Goal: Find contact information: Find contact information

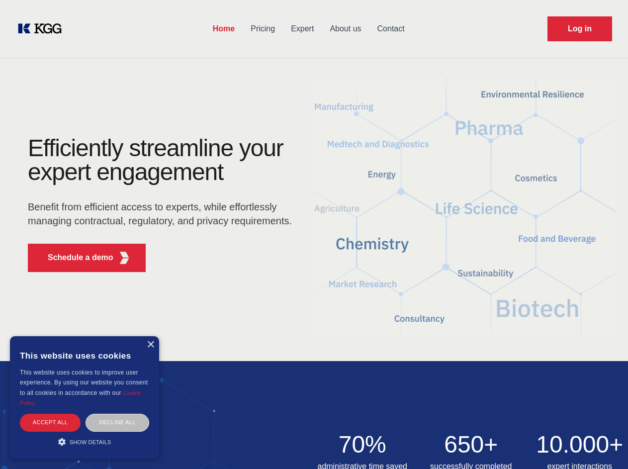
click at [314, 234] on div "Efficiently streamline your expert engagement Benefit from efficient access to …" at bounding box center [163, 208] width 302 height 144
click at [75, 257] on p "Schedule a demo" at bounding box center [81, 258] width 66 height 12
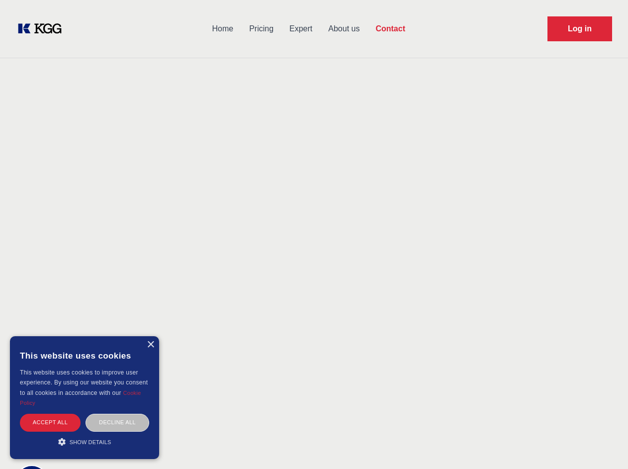
click at [150, 344] on div "× This website uses cookies This website uses cookies to improve user experienc…" at bounding box center [84, 397] width 149 height 123
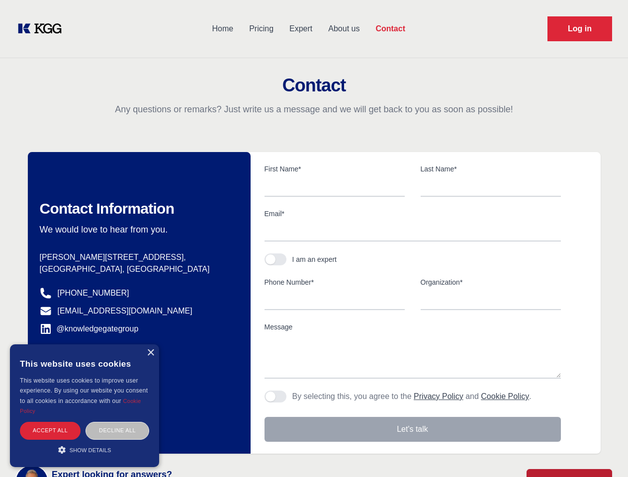
click at [50, 422] on div "Accept all" at bounding box center [50, 430] width 61 height 17
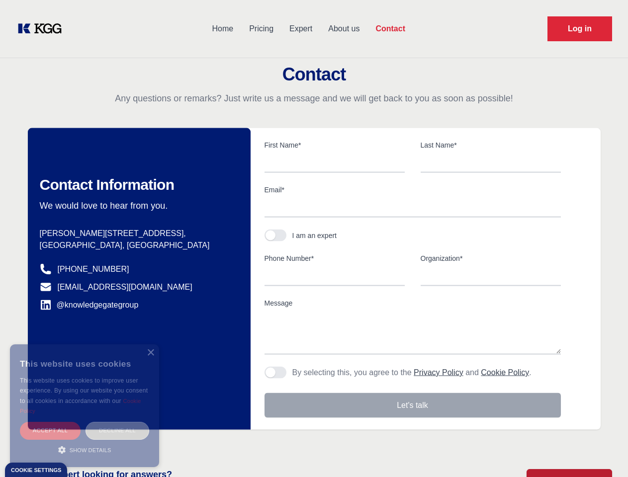
click at [117, 422] on div "Decline all" at bounding box center [117, 430] width 64 height 17
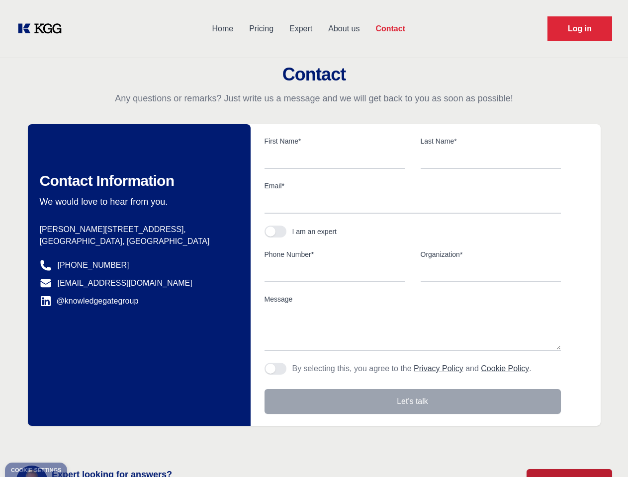
click at [85, 441] on main "Contact Any questions or remarks? Just write us a message and we will get back …" at bounding box center [314, 258] width 628 height 517
